Goal: Information Seeking & Learning: Learn about a topic

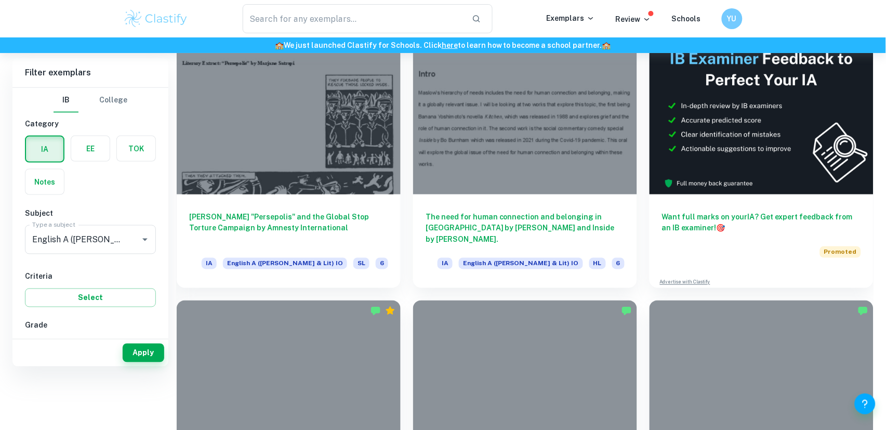
scroll to position [428, 0]
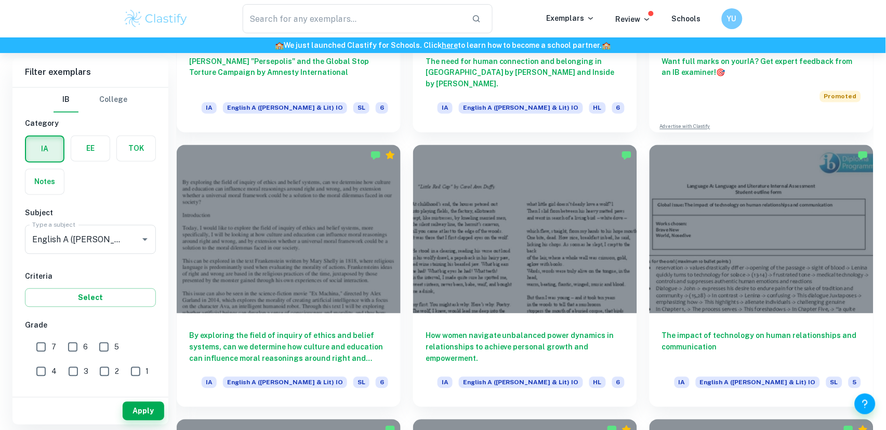
click at [48, 334] on div "7" at bounding box center [48, 346] width 31 height 24
click at [48, 341] on input "7" at bounding box center [41, 347] width 21 height 21
checkbox input "true"
click at [138, 413] on button "Apply" at bounding box center [144, 411] width 42 height 19
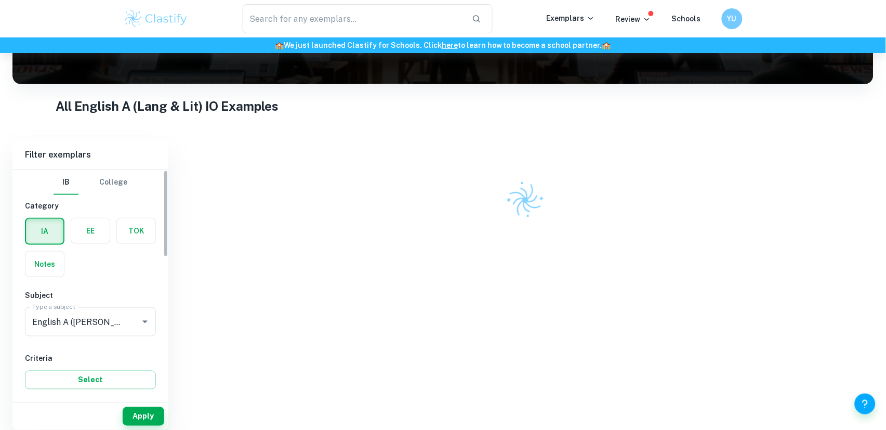
scroll to position [146, 0]
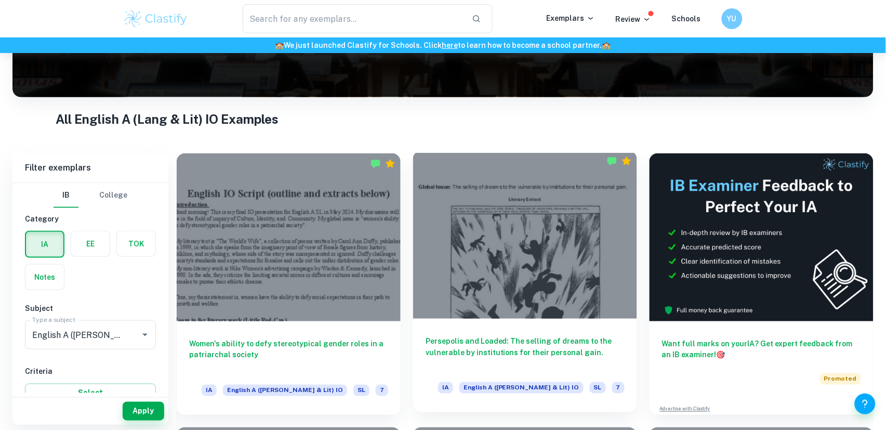
click at [451, 254] on div at bounding box center [525, 235] width 224 height 168
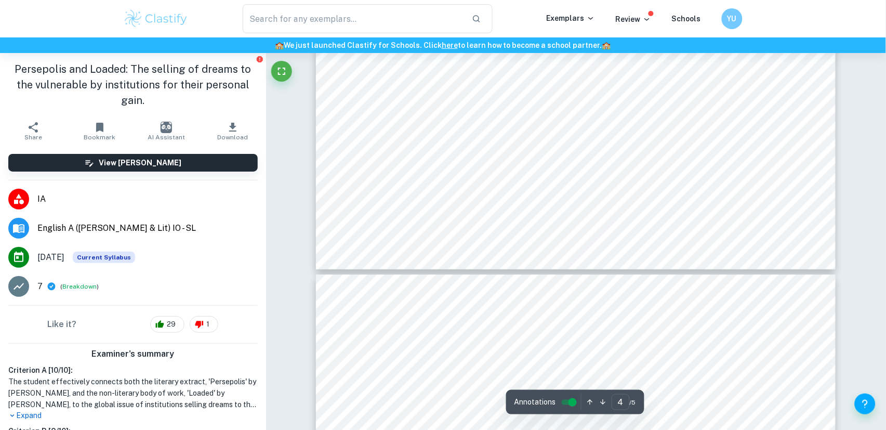
type input "5"
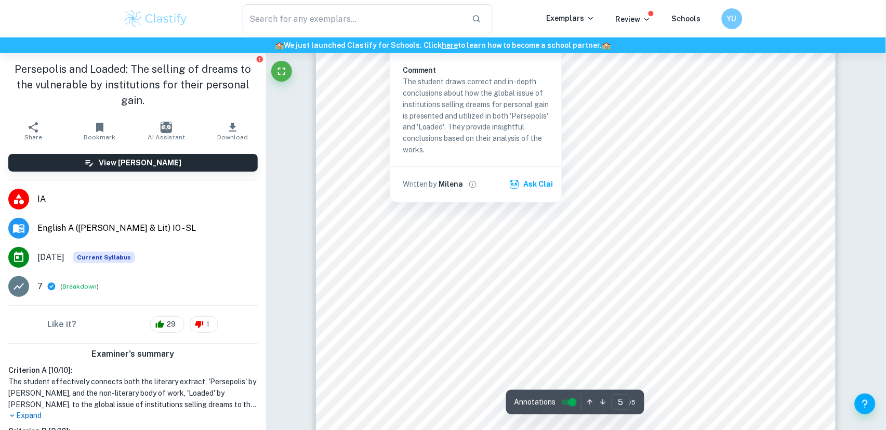
scroll to position [3391, 0]
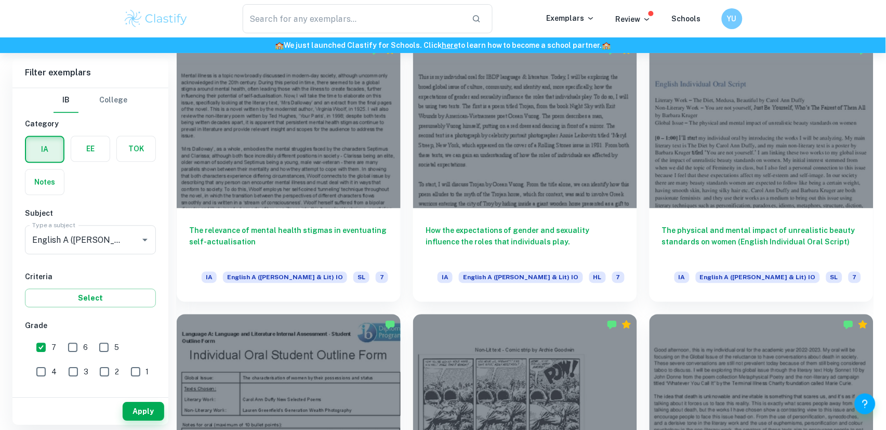
scroll to position [771, 0]
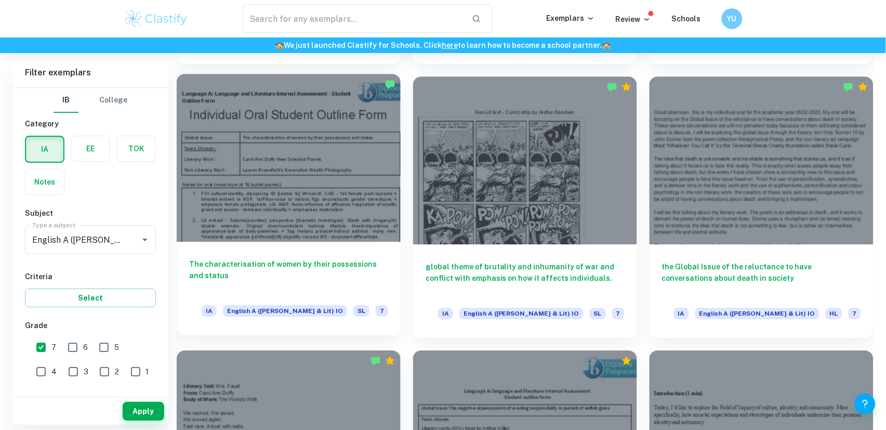
click at [342, 213] on div at bounding box center [289, 158] width 224 height 168
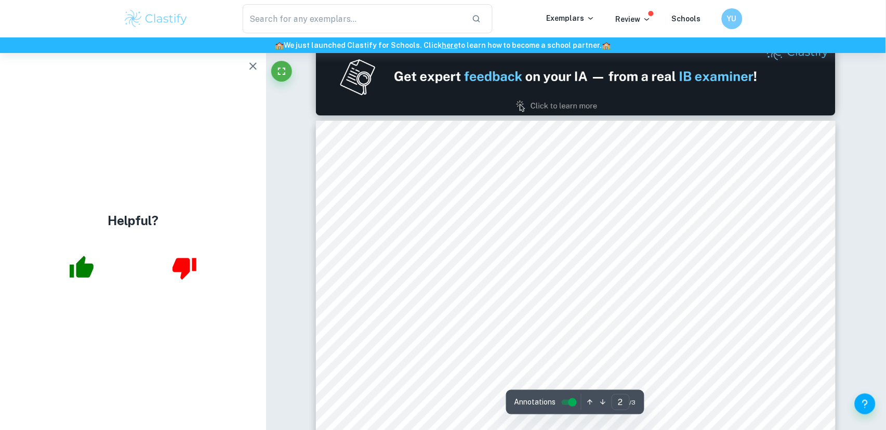
scroll to position [785, 0]
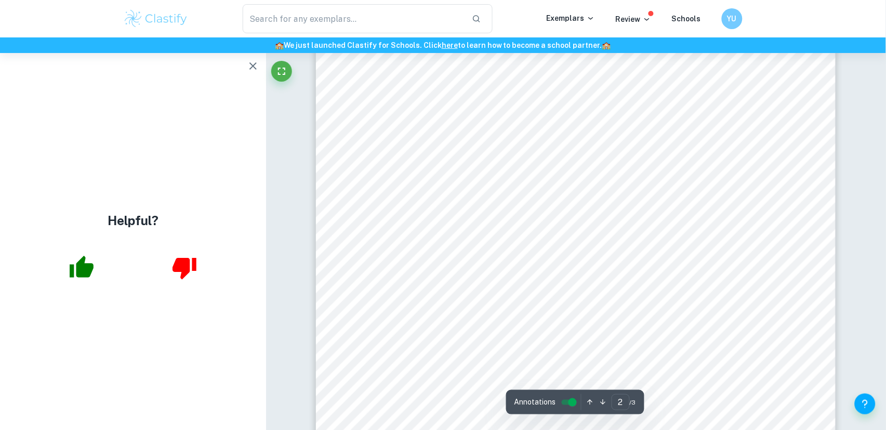
type input "1"
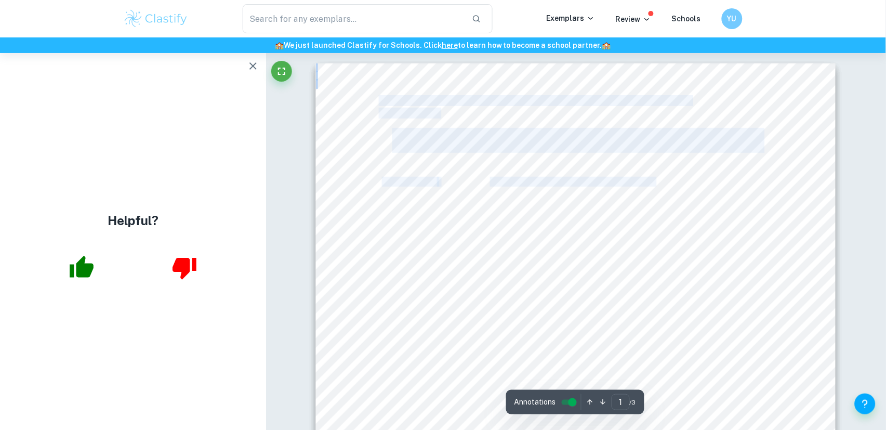
drag, startPoint x: 489, startPoint y: 180, endPoint x: 652, endPoint y: 184, distance: 162.7
click at [653, 184] on div "Language A: Language and Literature Internal Assessment - Student Outline Form …" at bounding box center [576, 430] width 520 height 734
click at [652, 184] on span "The characterisation of women by their possessions and status" at bounding box center [611, 182] width 243 height 9
drag, startPoint x: 652, startPoint y: 223, endPoint x: 503, endPoint y: 220, distance: 148.6
click at [503, 220] on div "Language A: Language and Literature Internal Assessment - Student Outline Form …" at bounding box center [576, 430] width 520 height 734
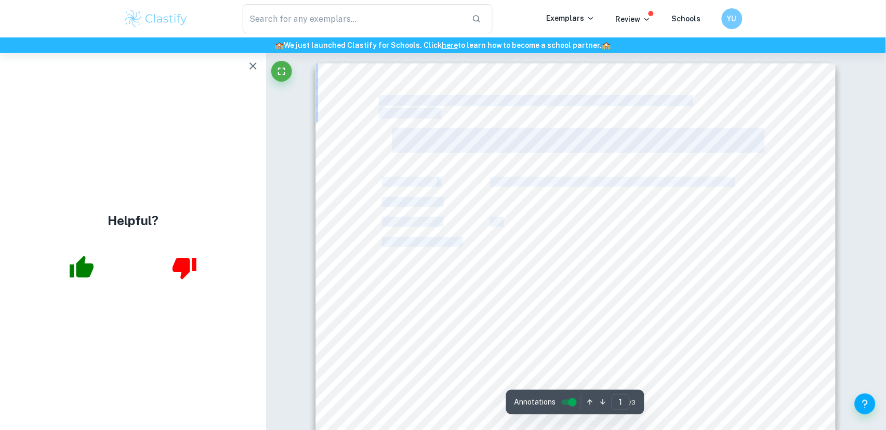
click at [503, 220] on span "[PERSON_NAME] New Selected Poems" at bounding box center [568, 222] width 157 height 9
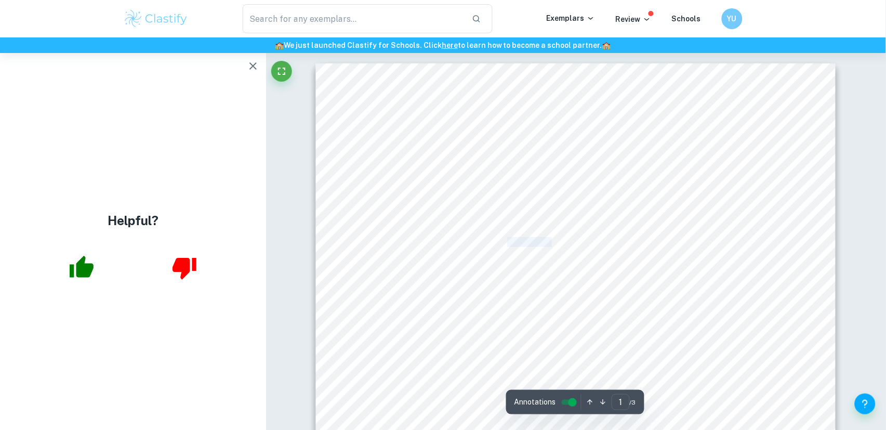
drag, startPoint x: 507, startPoint y: 238, endPoint x: 550, endPoint y: 238, distance: 43.1
click at [550, 238] on span "Lauren Greenfield9s Generation Wealth Photography" at bounding box center [591, 242] width 203 height 9
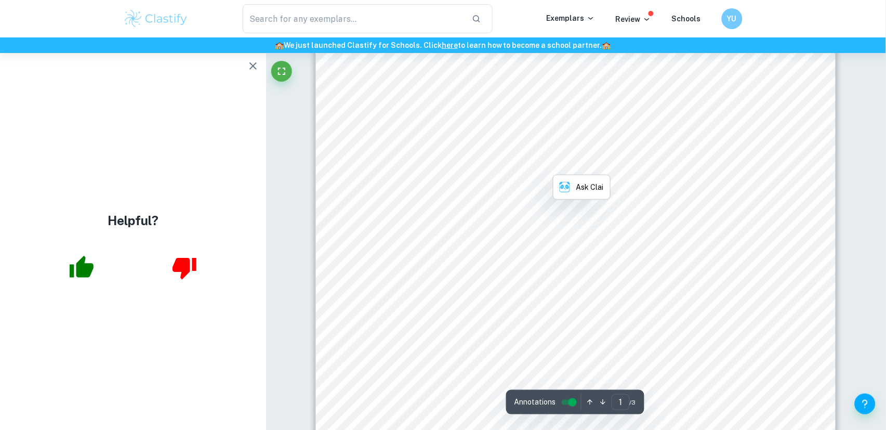
click at [524, 268] on span "Original" at bounding box center [512, 268] width 30 height 9
